Goal: Task Accomplishment & Management: Manage account settings

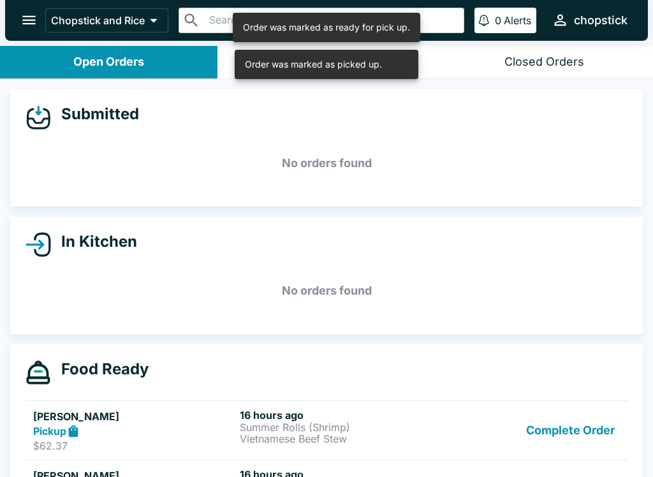
click at [548, 446] on button "Complete Order" at bounding box center [570, 431] width 99 height 44
click at [549, 416] on button "Complete Order" at bounding box center [570, 432] width 99 height 47
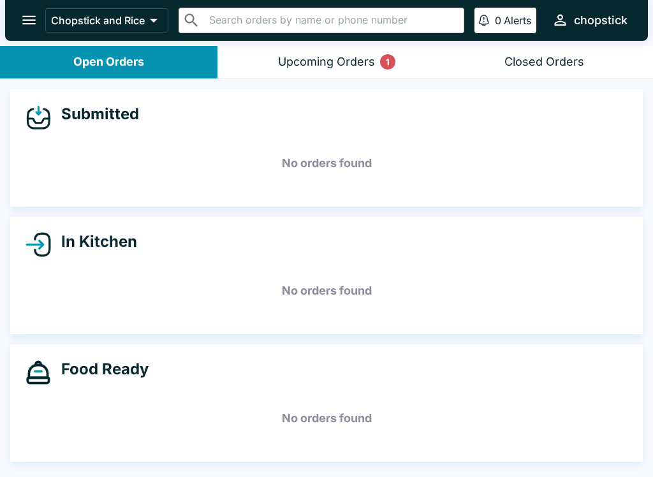
click at [351, 71] on button "Upcoming Orders 1" at bounding box center [325, 62] width 217 height 33
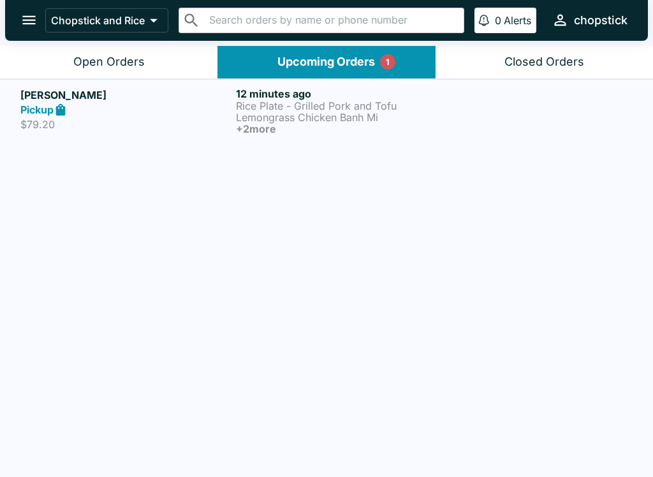
click at [356, 118] on p "Lemongrass Chicken Banh Mi" at bounding box center [341, 117] width 210 height 11
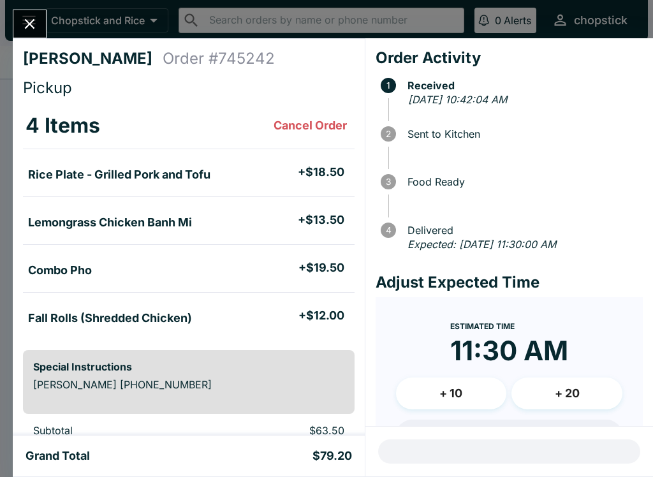
click at [40, 11] on div at bounding box center [30, 24] width 34 height 29
click at [53, 16] on div "[PERSON_NAME] Order # 745242 Pickup 4 Items Cancel Order Rice Plate - Grilled P…" at bounding box center [326, 238] width 653 height 477
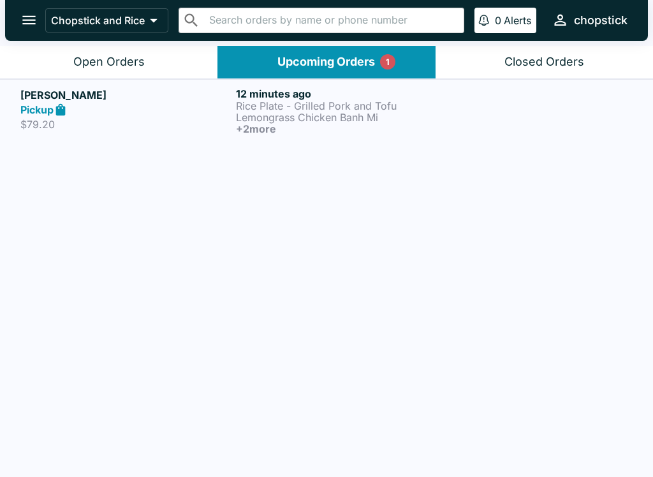
click at [137, 76] on button "Open Orders" at bounding box center [108, 62] width 217 height 33
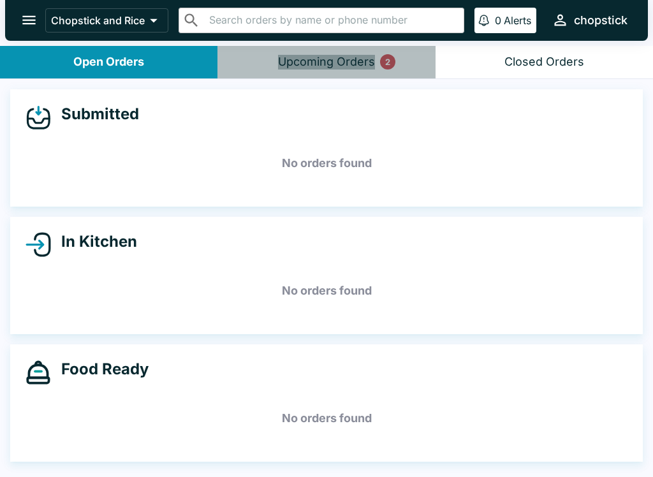
click at [337, 73] on button "Upcoming Orders 2" at bounding box center [325, 62] width 217 height 33
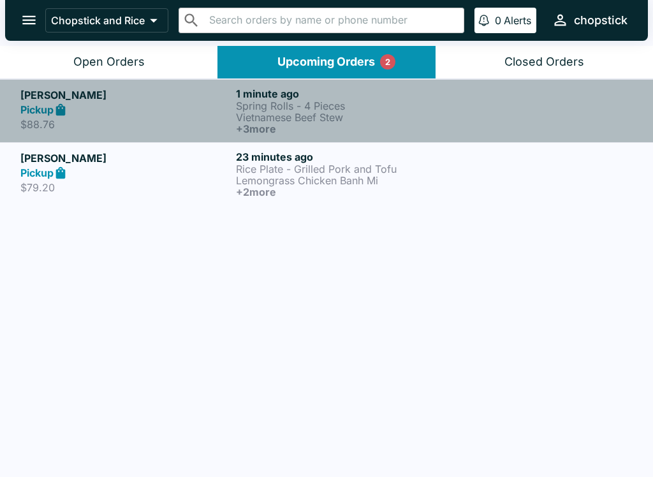
click at [223, 119] on p "$88.76" at bounding box center [125, 124] width 210 height 13
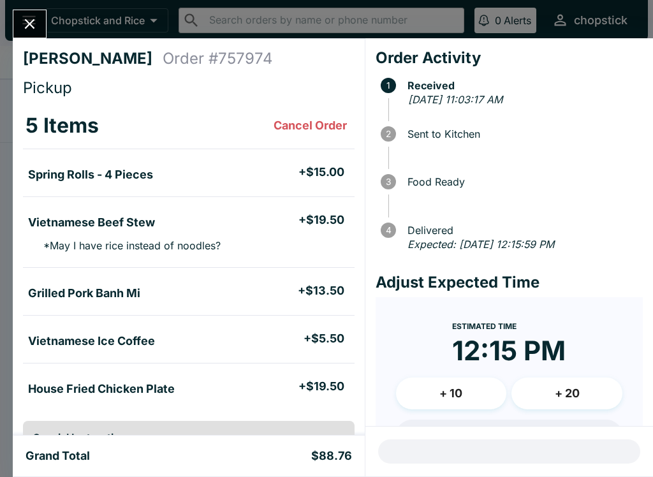
click at [26, 24] on icon "Close" at bounding box center [29, 23] width 17 height 17
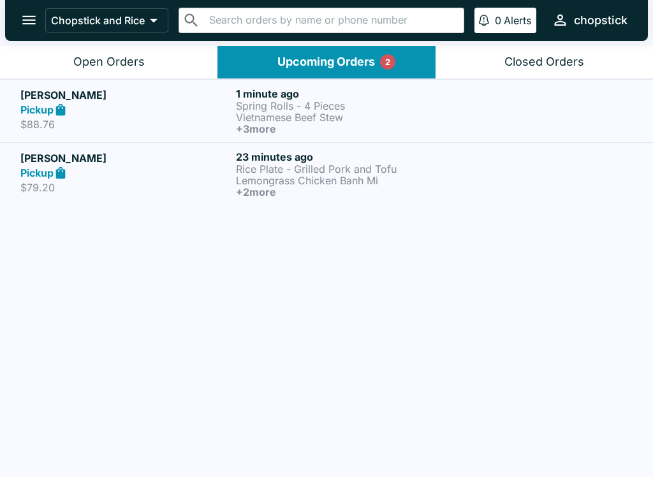
click at [191, 189] on p "$79.20" at bounding box center [125, 187] width 210 height 13
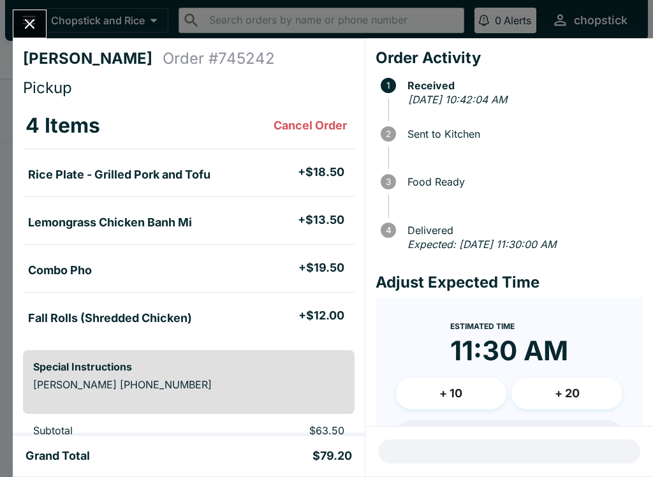
click at [27, 18] on icon "Close" at bounding box center [29, 23] width 17 height 17
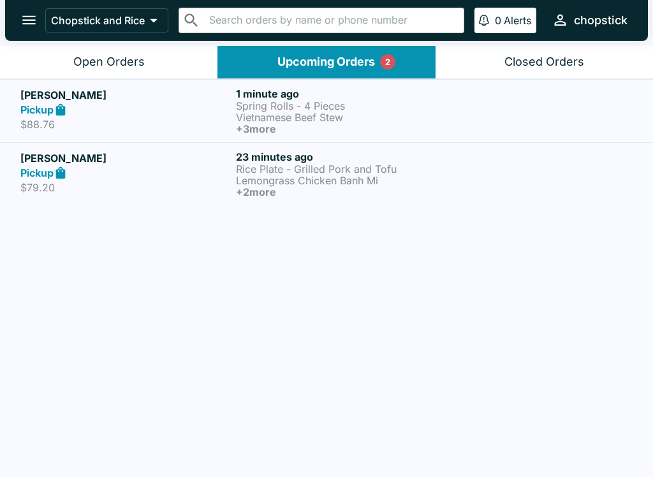
click at [156, 153] on h5 "[PERSON_NAME]" at bounding box center [125, 158] width 210 height 15
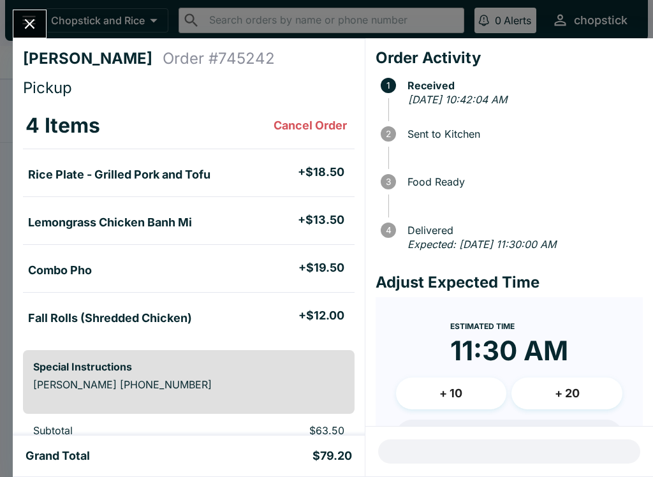
click at [12, 16] on div "[PERSON_NAME] Order # 745242 Pickup 4 Items Cancel Order Rice Plate - Grilled P…" at bounding box center [326, 238] width 653 height 477
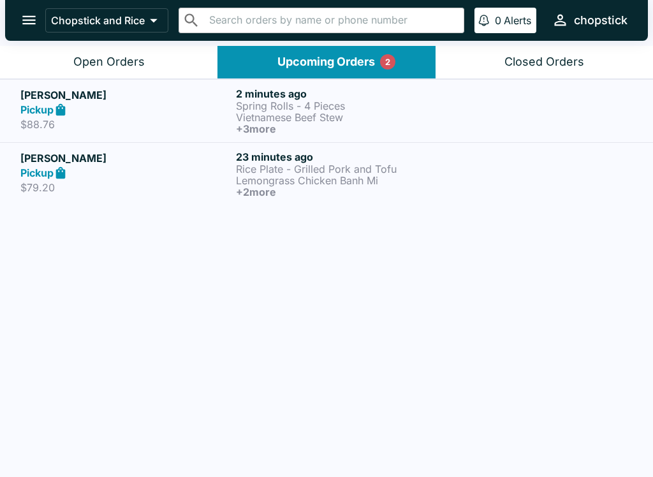
click at [29, 195] on div "[PERSON_NAME] Pickup $79.20" at bounding box center [125, 174] width 210 height 47
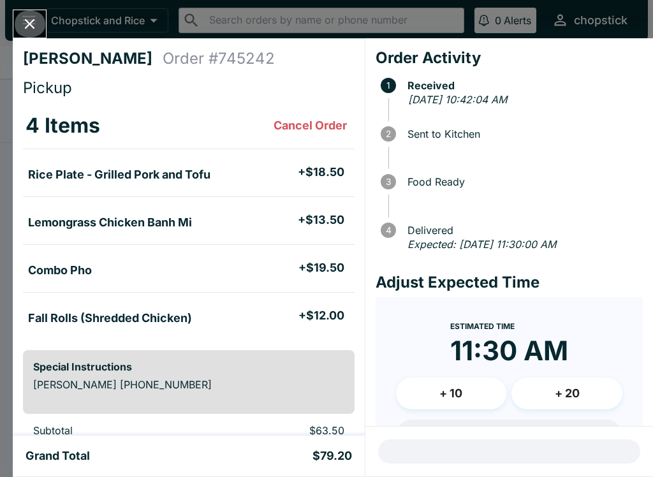
click at [22, 23] on icon "Close" at bounding box center [29, 23] width 17 height 17
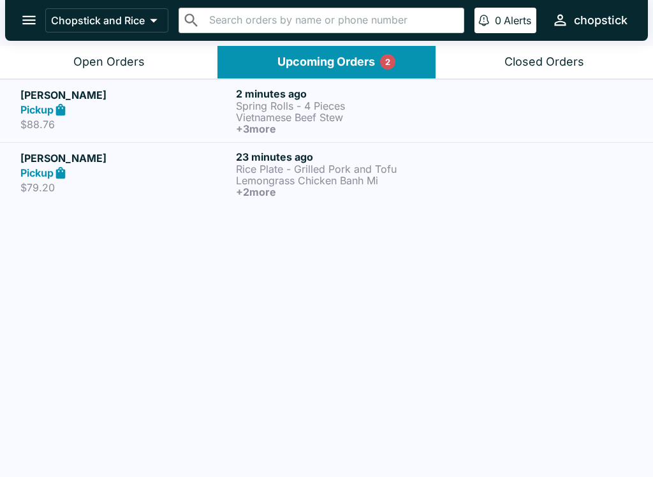
click at [366, 187] on h6 "+ 2 more" at bounding box center [341, 191] width 210 height 11
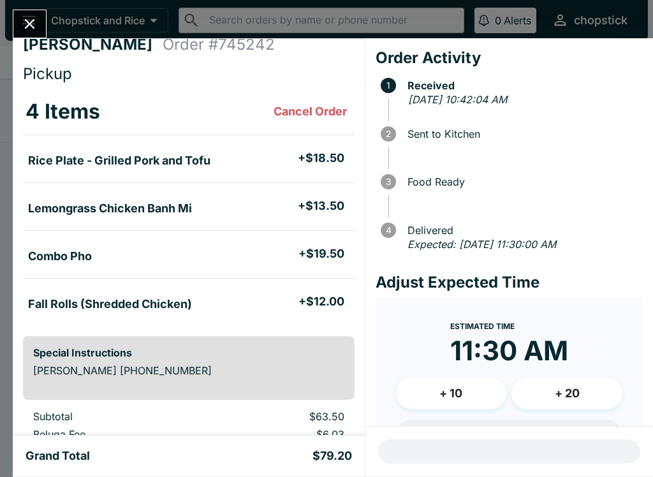
scroll to position [28, 0]
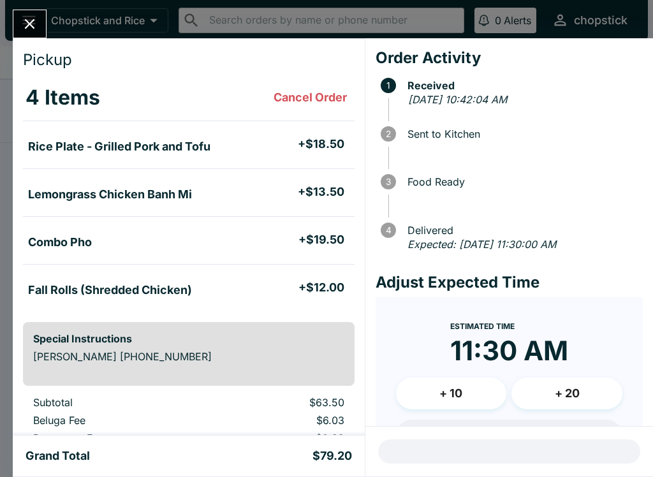
click at [41, 30] on button "Close" at bounding box center [29, 23] width 33 height 27
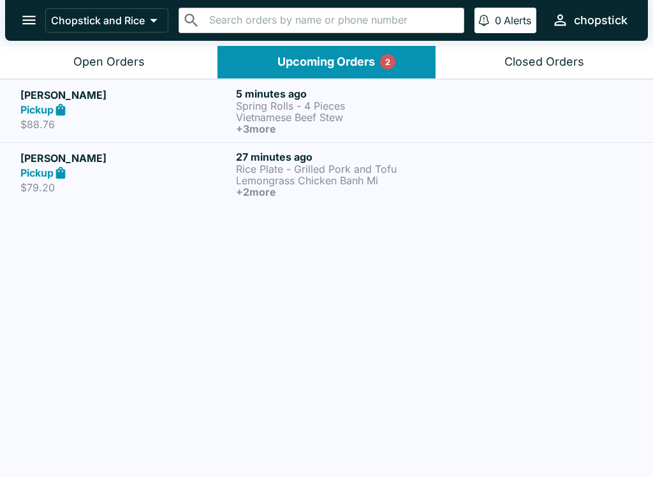
click at [179, 161] on h5 "[PERSON_NAME]" at bounding box center [125, 158] width 210 height 15
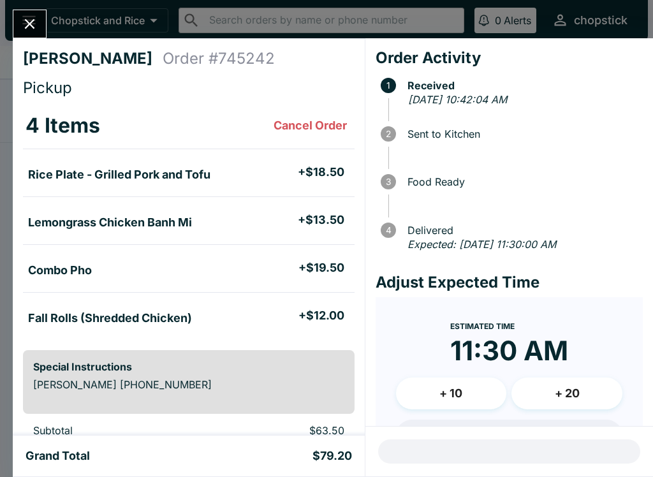
click at [31, 29] on icon "Close" at bounding box center [29, 23] width 17 height 17
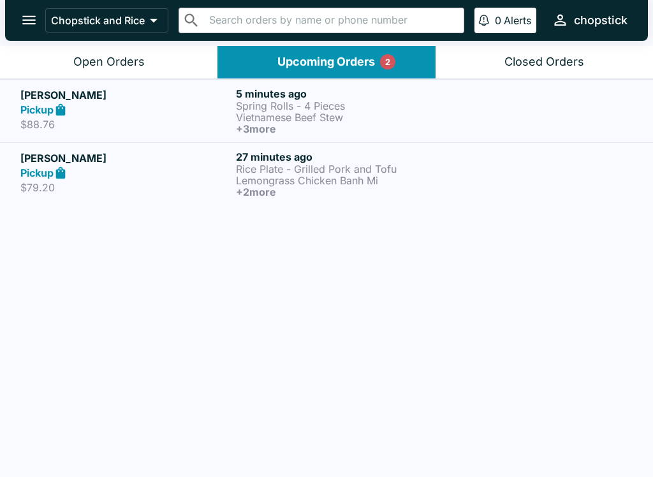
click at [152, 64] on button "Open Orders" at bounding box center [108, 62] width 217 height 33
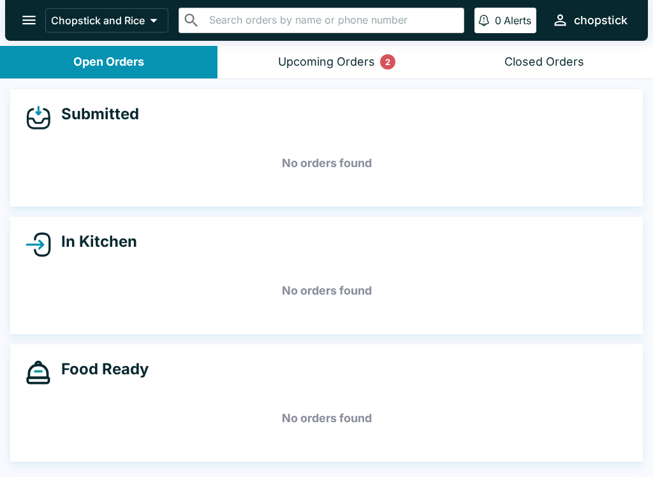
click at [285, 65] on div "Upcoming Orders 2" at bounding box center [326, 62] width 97 height 15
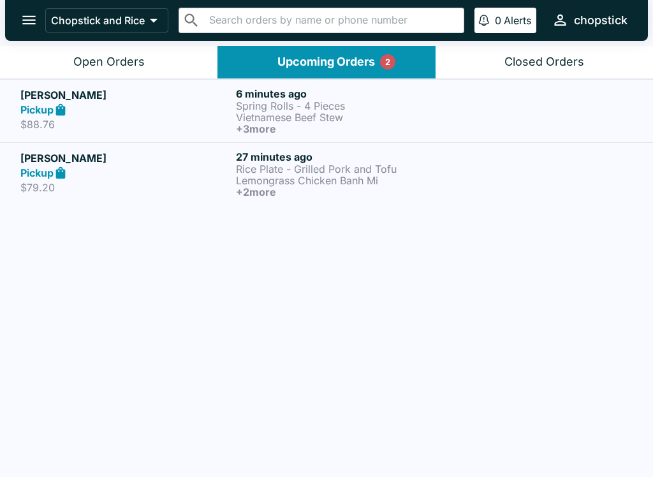
click at [141, 184] on p "$79.20" at bounding box center [125, 187] width 210 height 13
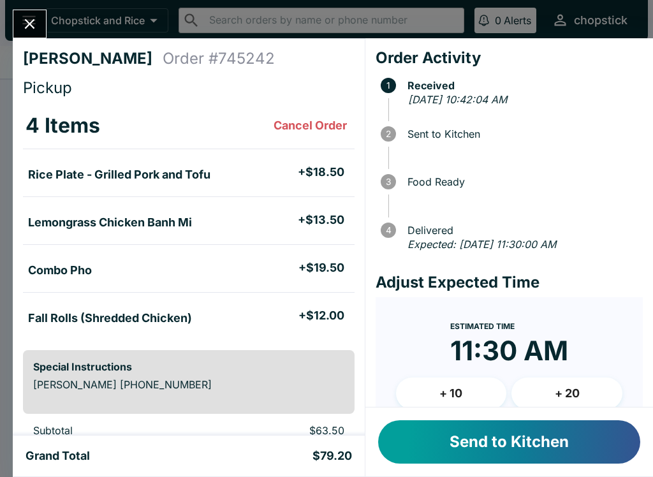
click at [455, 443] on button "Send to Kitchen" at bounding box center [509, 441] width 262 height 43
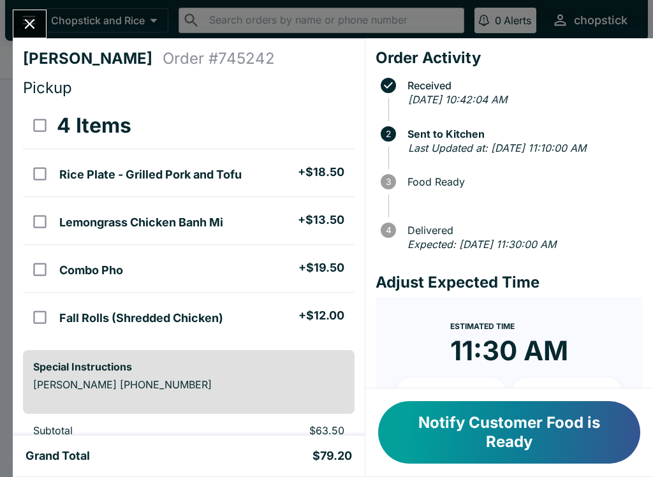
click at [31, 27] on icon "Close" at bounding box center [29, 23] width 17 height 17
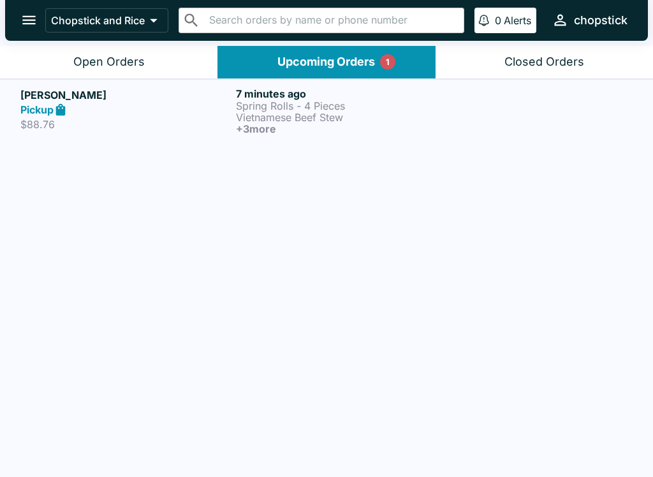
click at [125, 79] on link "[PERSON_NAME] Pickup $88.76 7 minutes ago Spring Rolls - 4 Pieces Vietnamese Be…" at bounding box center [326, 110] width 653 height 63
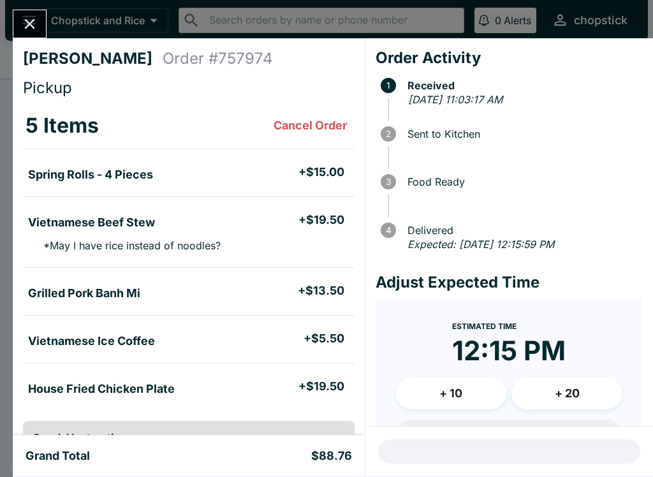
click at [22, 20] on icon "Close" at bounding box center [29, 23] width 17 height 17
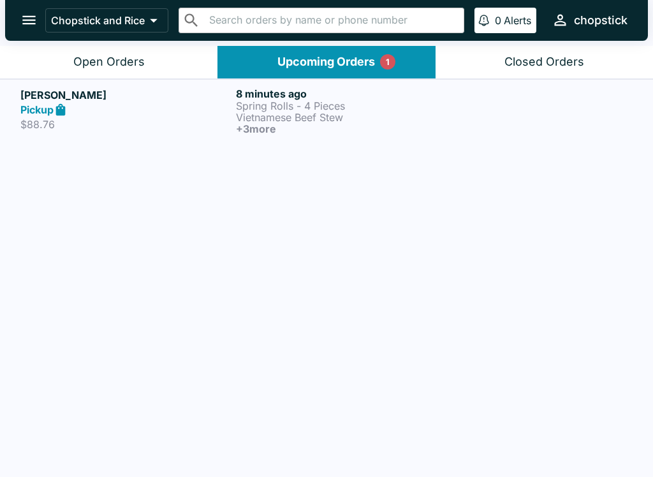
click at [42, 79] on link "[PERSON_NAME] Pickup $88.76 8 minutes ago Spring Rolls - 4 Pieces Vietnamese Be…" at bounding box center [326, 110] width 653 height 63
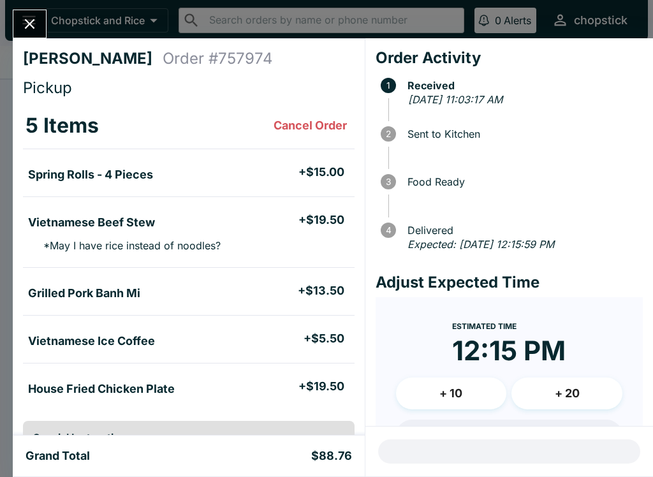
click at [29, 22] on icon "Close" at bounding box center [29, 23] width 17 height 17
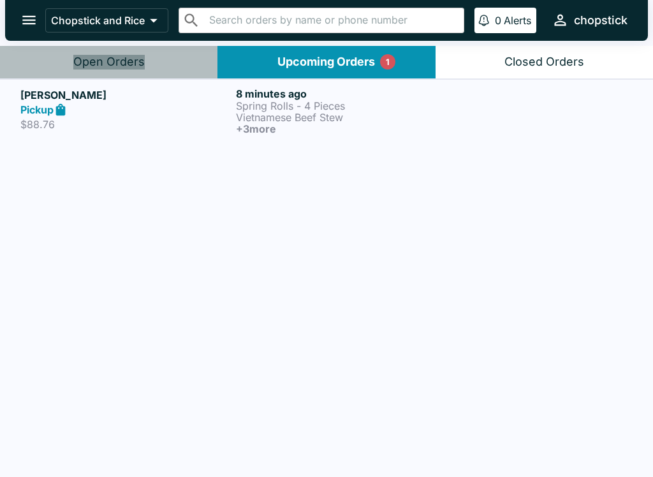
click at [164, 61] on button "Open Orders" at bounding box center [108, 62] width 217 height 33
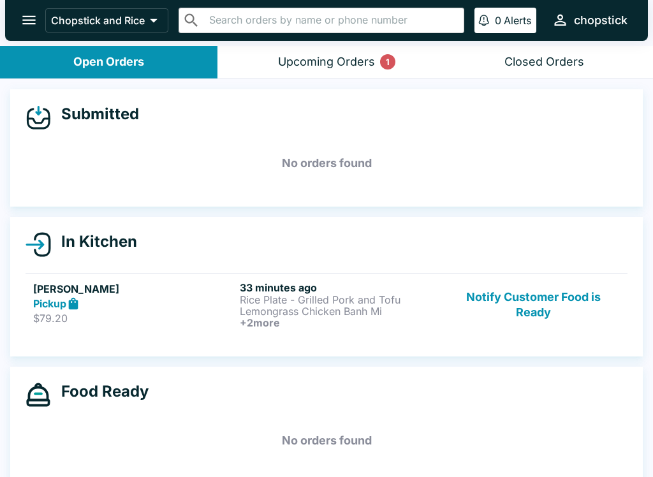
click at [325, 320] on h6 "+ 2 more" at bounding box center [341, 322] width 202 height 11
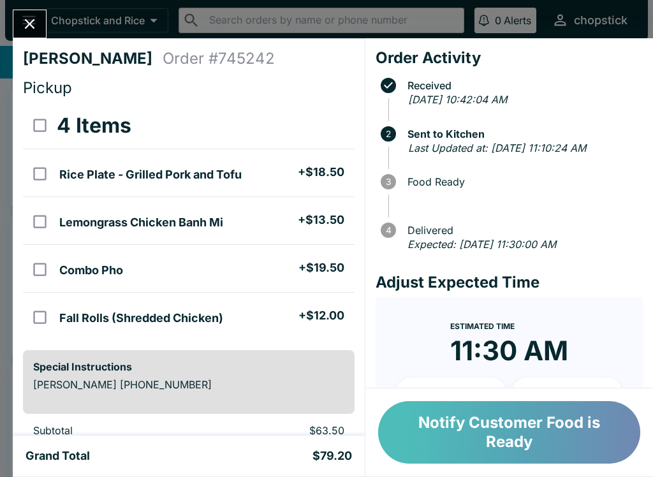
click at [503, 416] on button "Notify Customer Food is Ready" at bounding box center [509, 432] width 262 height 62
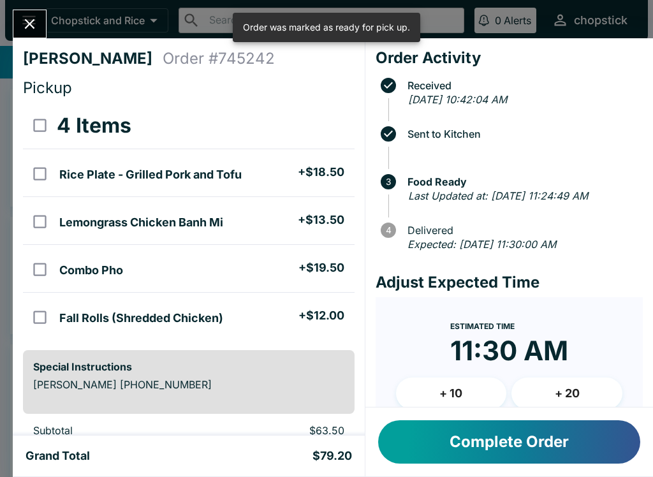
click at [38, 26] on icon "Close" at bounding box center [29, 23] width 17 height 17
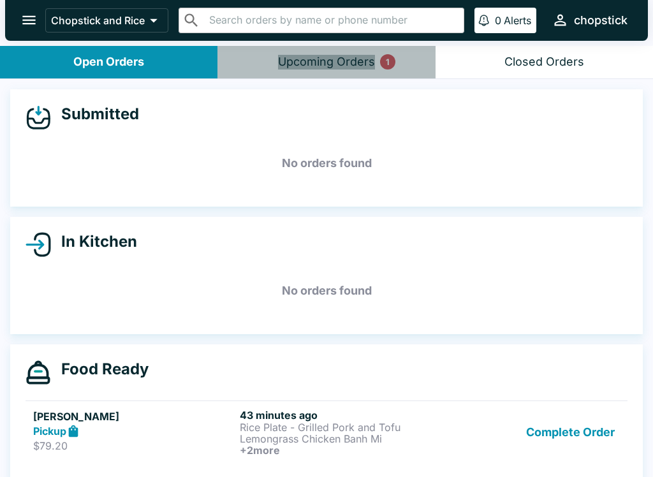
click at [356, 70] on button "Upcoming Orders 1" at bounding box center [325, 62] width 217 height 33
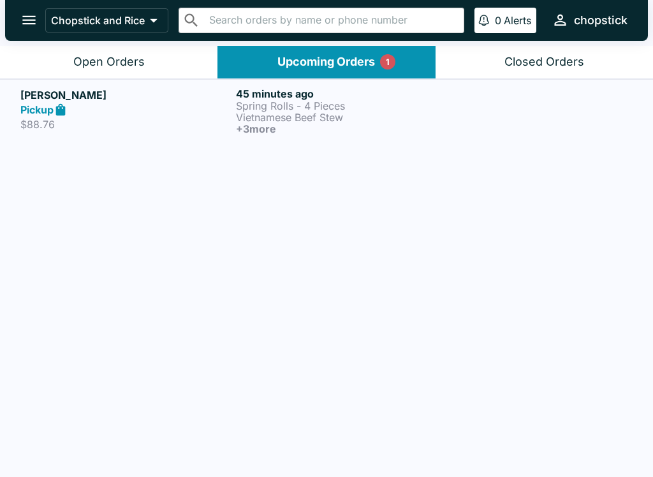
click at [196, 122] on p "$88.76" at bounding box center [125, 124] width 210 height 13
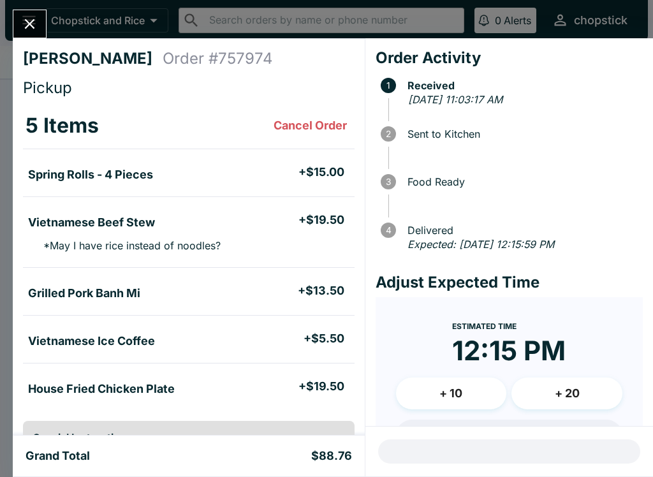
click at [49, 19] on div "[PERSON_NAME] Order # 757974 Pickup 5 Items Cancel Order Spring Rolls - 4 Piece…" at bounding box center [326, 238] width 653 height 477
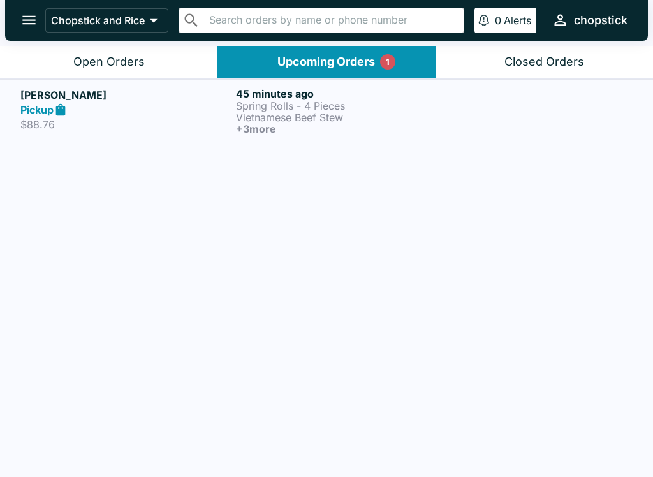
click at [101, 68] on div "Open Orders" at bounding box center [108, 62] width 71 height 15
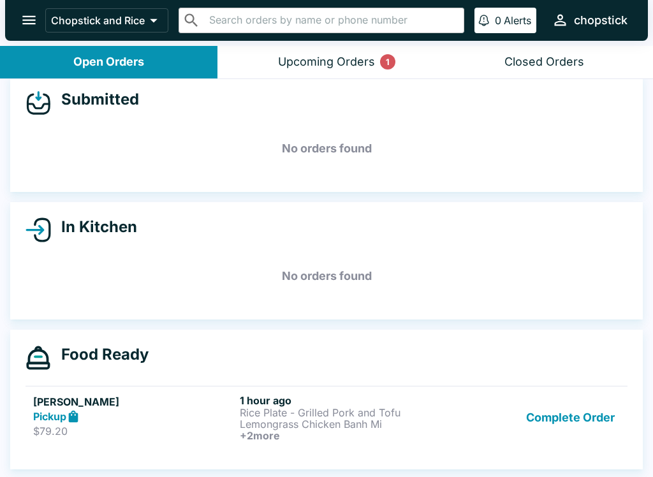
scroll to position [15, 0]
click at [610, 430] on button "Complete Order" at bounding box center [570, 417] width 99 height 47
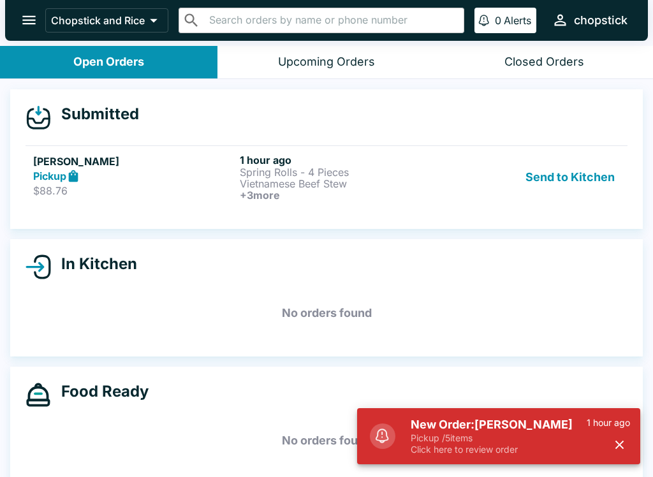
click at [509, 443] on p "Pickup / 5 items" at bounding box center [499, 437] width 176 height 11
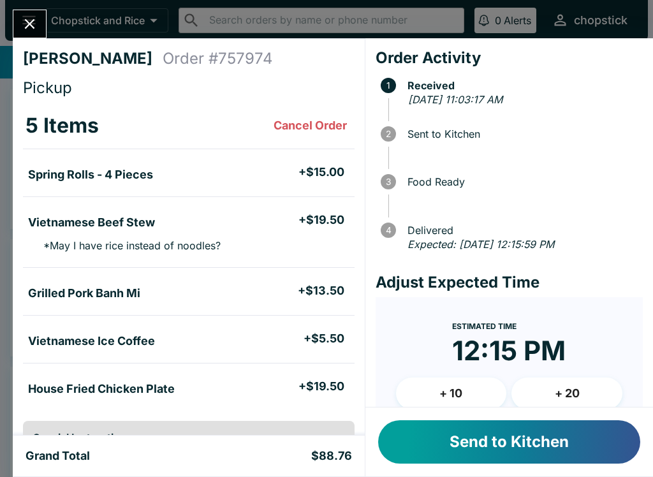
click at [543, 436] on button "Send to Kitchen" at bounding box center [509, 441] width 262 height 43
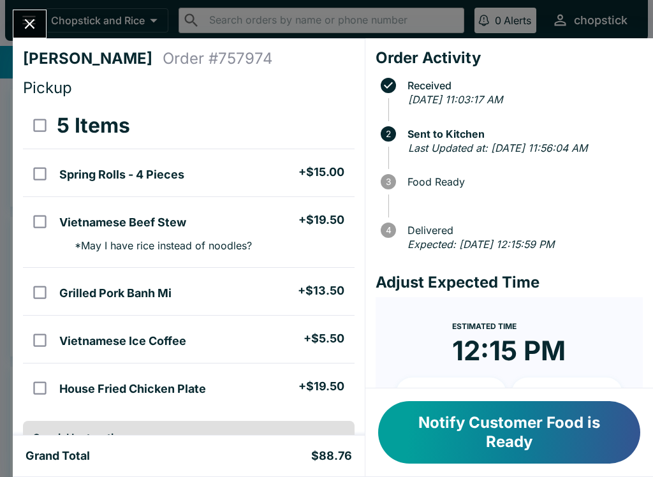
click at [43, 24] on button "Close" at bounding box center [29, 23] width 33 height 27
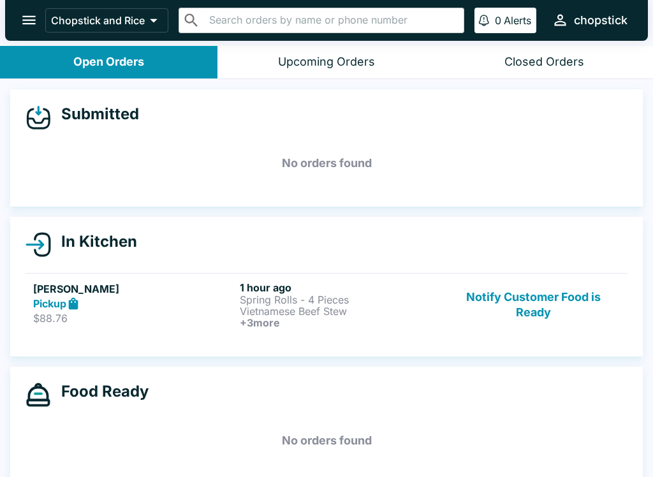
click at [54, 307] on strong "Pickup" at bounding box center [49, 303] width 33 height 13
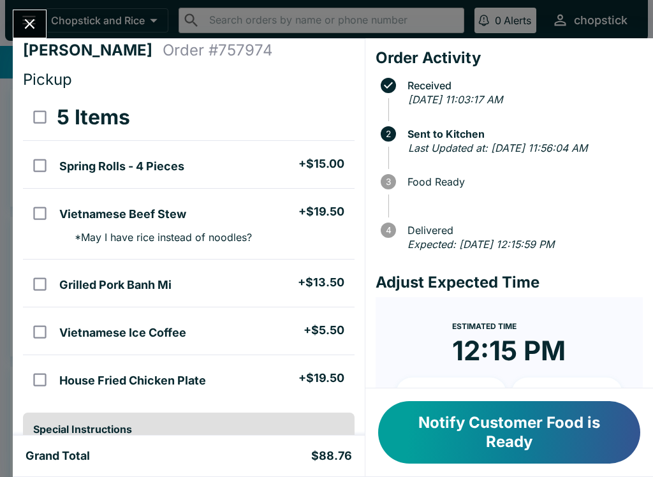
scroll to position [1, 0]
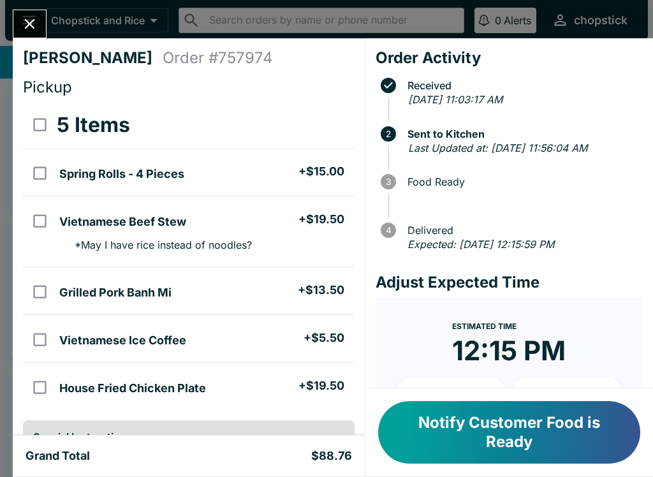
click at [27, 27] on icon "Close" at bounding box center [30, 24] width 10 height 10
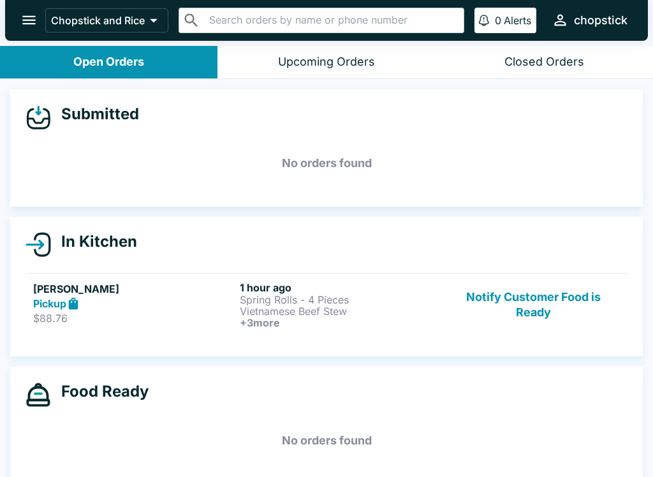
click at [172, 321] on p "$88.76" at bounding box center [134, 318] width 202 height 13
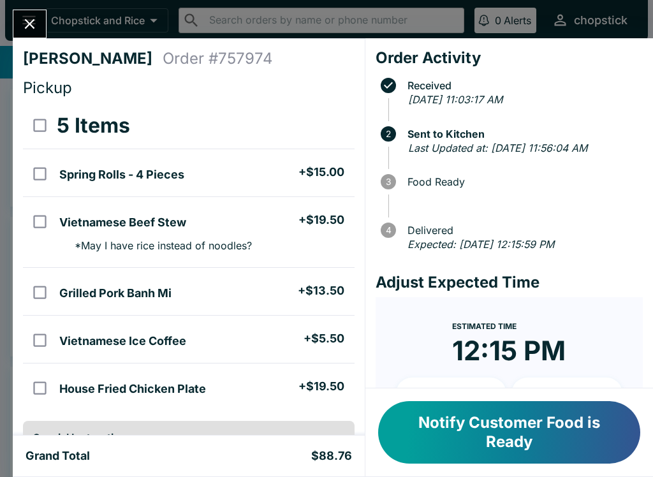
click at [38, 24] on icon "Close" at bounding box center [29, 23] width 17 height 17
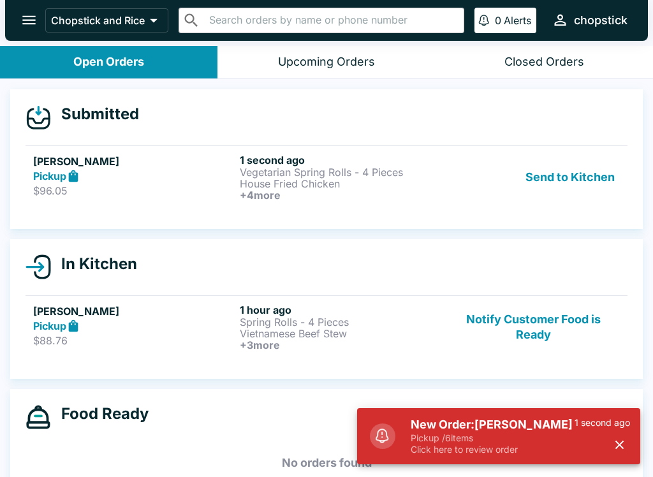
click at [537, 429] on h5 "New Order: [PERSON_NAME]" at bounding box center [493, 424] width 164 height 15
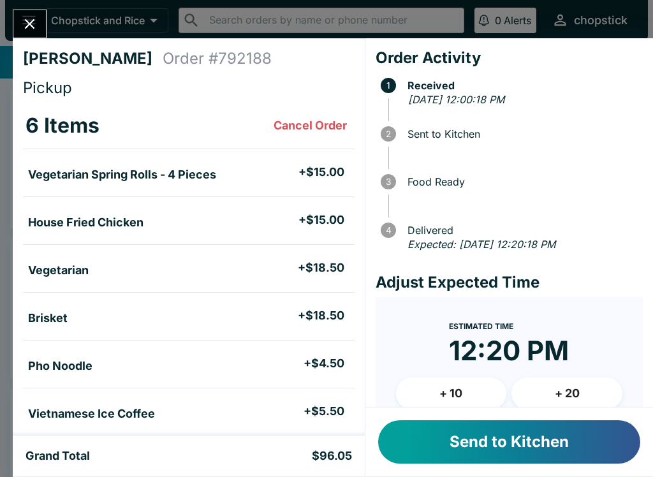
click at [504, 442] on button "Send to Kitchen" at bounding box center [509, 441] width 262 height 43
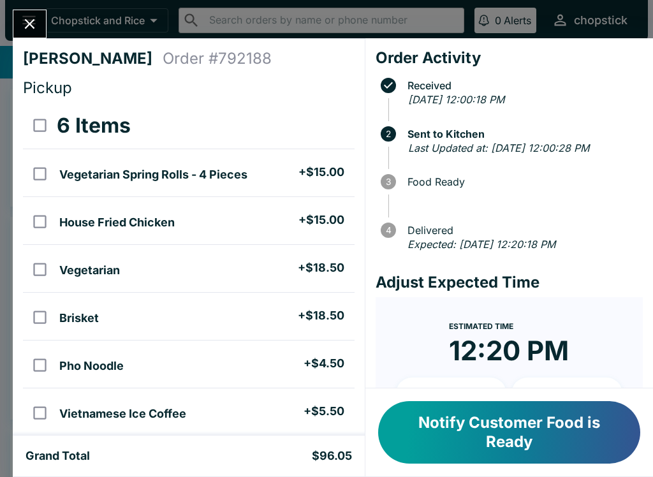
click at [28, 18] on icon "Close" at bounding box center [29, 23] width 17 height 17
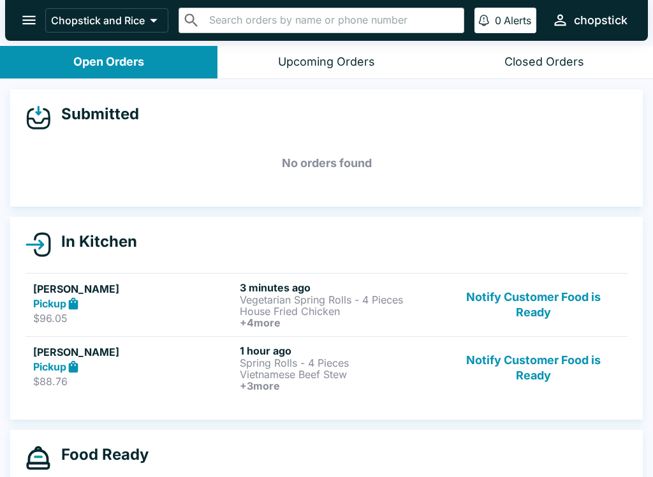
click at [531, 365] on button "Notify Customer Food is Ready" at bounding box center [533, 367] width 173 height 47
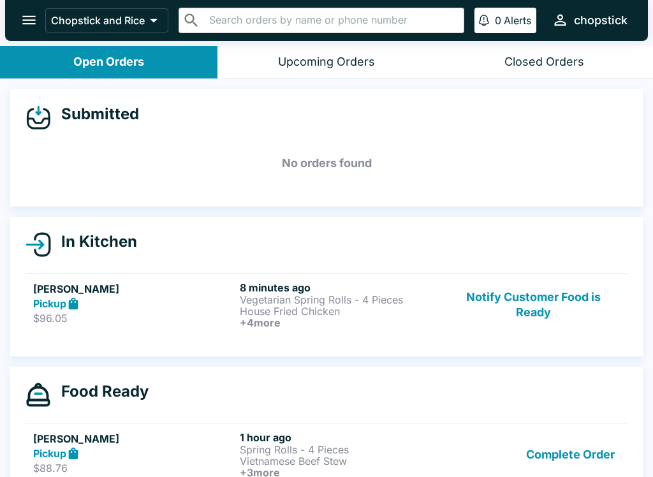
click at [552, 319] on button "Notify Customer Food is Ready" at bounding box center [533, 304] width 173 height 47
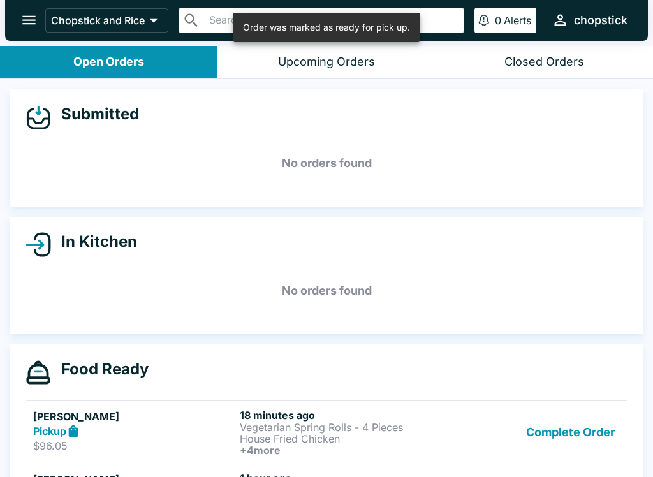
scroll to position [54, 0]
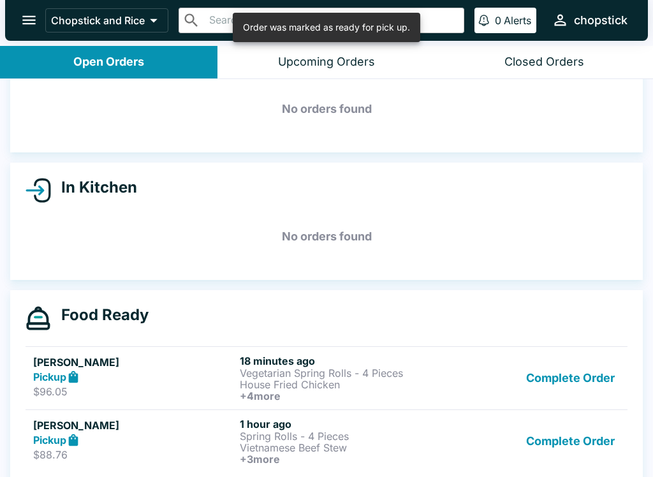
click at [559, 383] on button "Complete Order" at bounding box center [570, 378] width 99 height 47
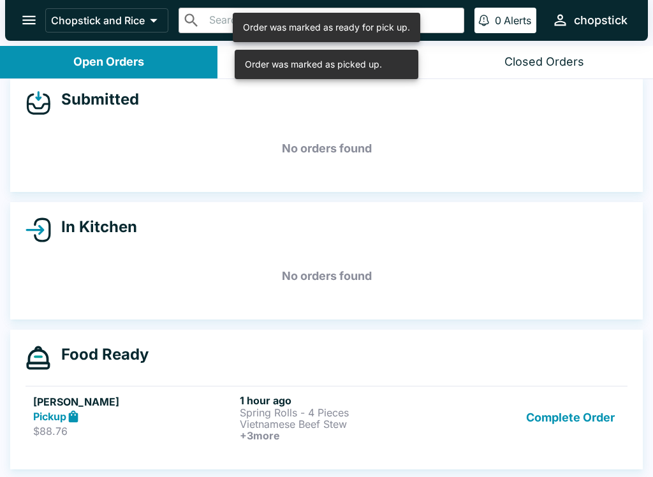
scroll to position [15, 0]
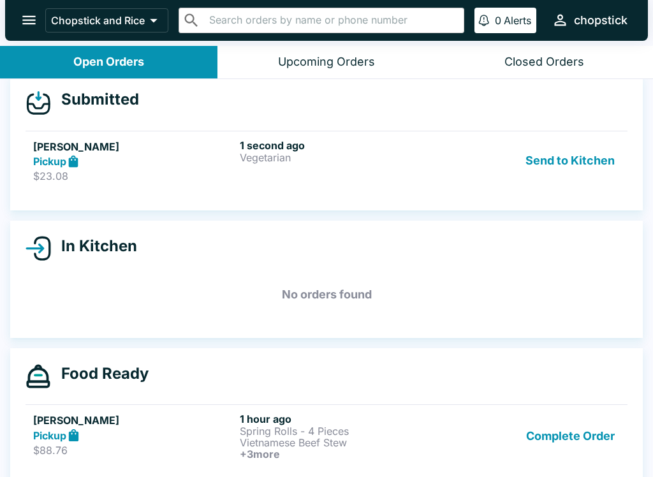
click at [569, 161] on button "Send to Kitchen" at bounding box center [569, 161] width 99 height 44
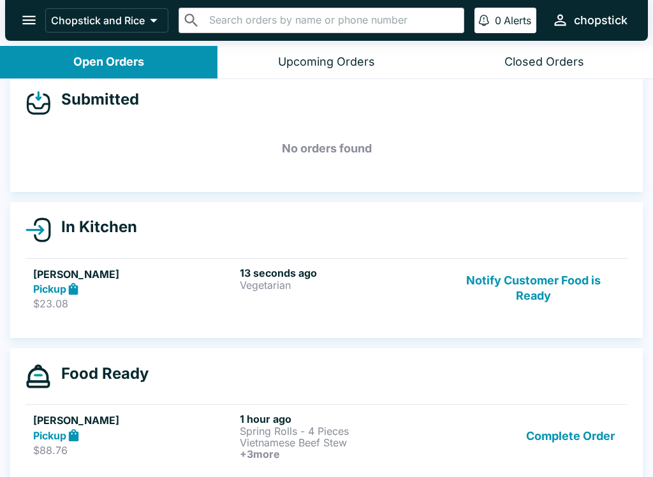
click at [279, 281] on p "Vegetarian" at bounding box center [341, 284] width 202 height 11
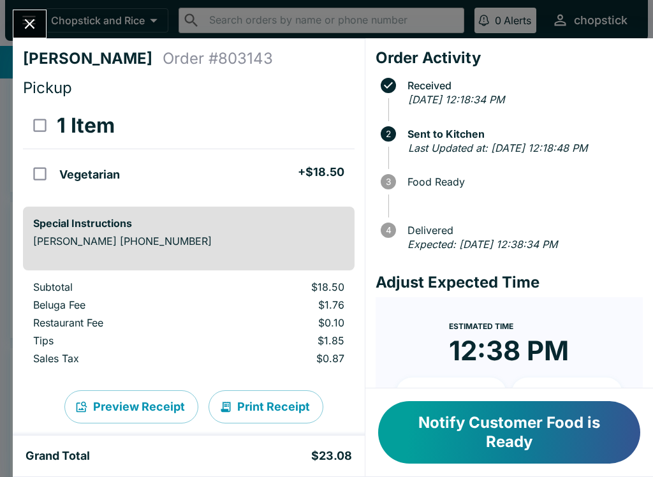
click at [24, 22] on icon "Close" at bounding box center [29, 23] width 17 height 17
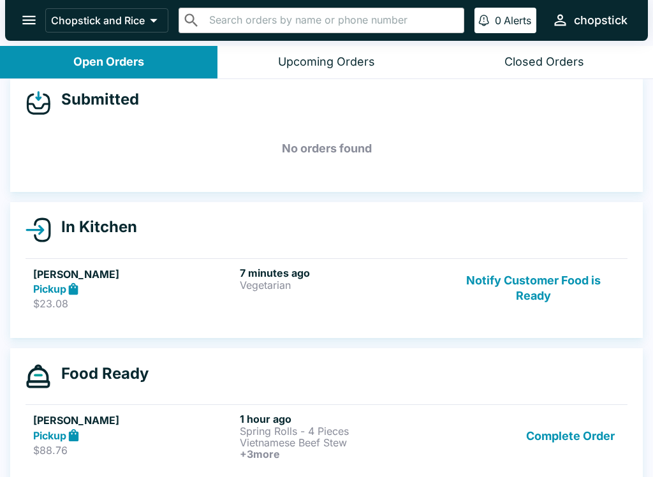
click at [533, 296] on button "Notify Customer Food is Ready" at bounding box center [533, 289] width 173 height 44
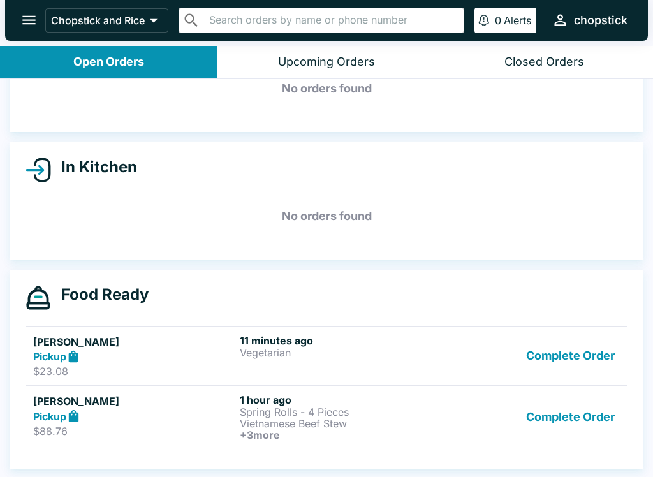
scroll to position [75, 0]
click at [591, 361] on button "Complete Order" at bounding box center [570, 356] width 99 height 44
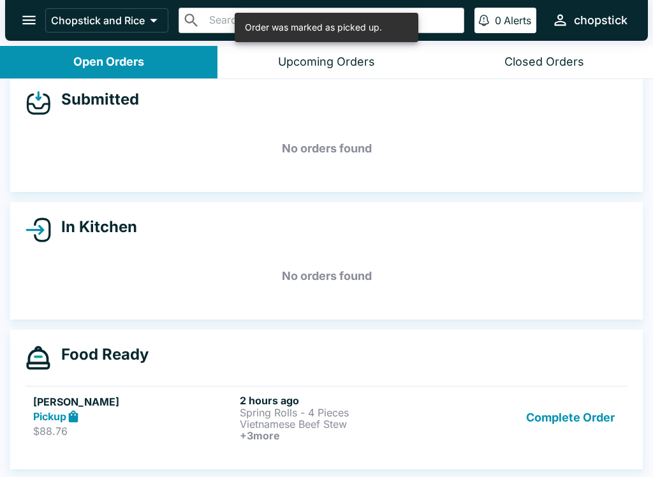
click at [594, 394] on button "Complete Order" at bounding box center [570, 417] width 99 height 47
